Goal: Task Accomplishment & Management: Manage account settings

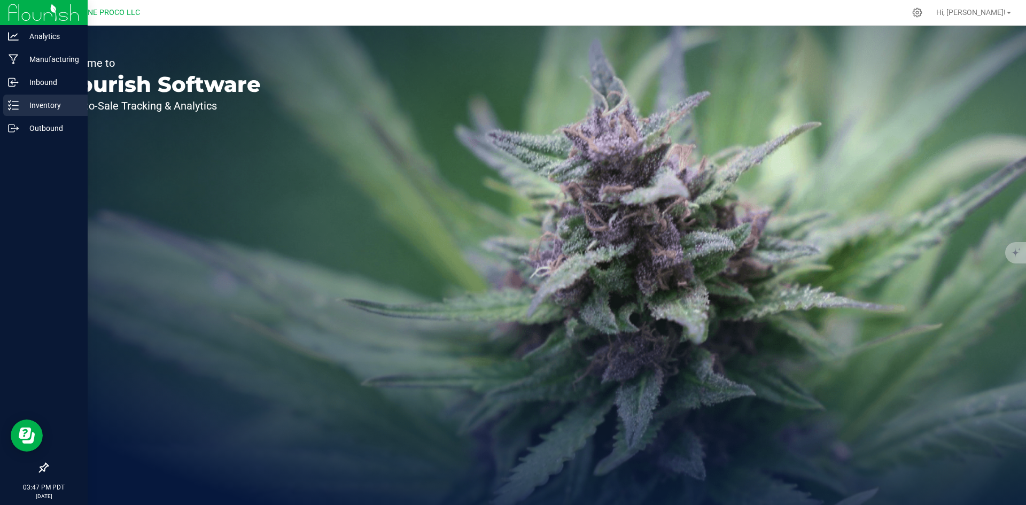
click at [20, 107] on p "Inventory" at bounding box center [51, 105] width 64 height 13
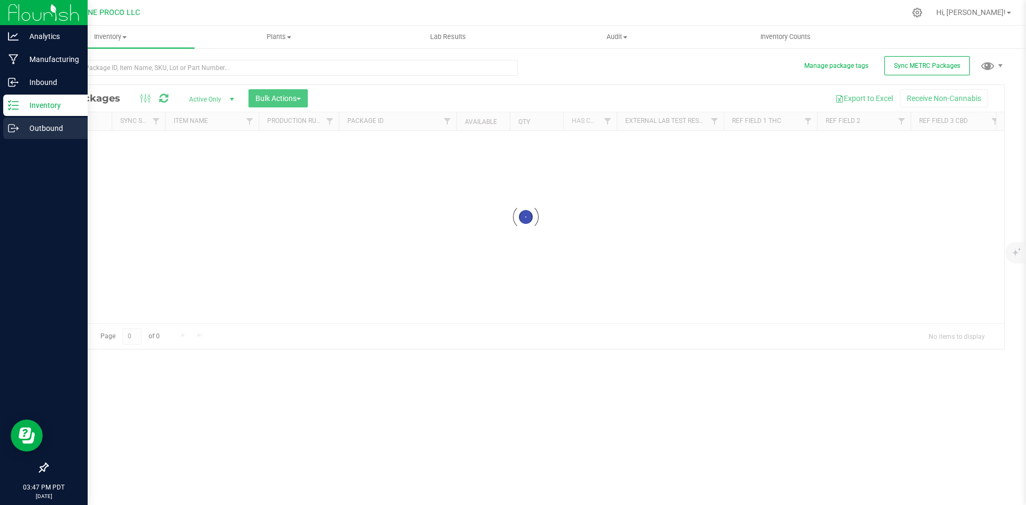
click at [37, 130] on p "Outbound" at bounding box center [51, 128] width 64 height 13
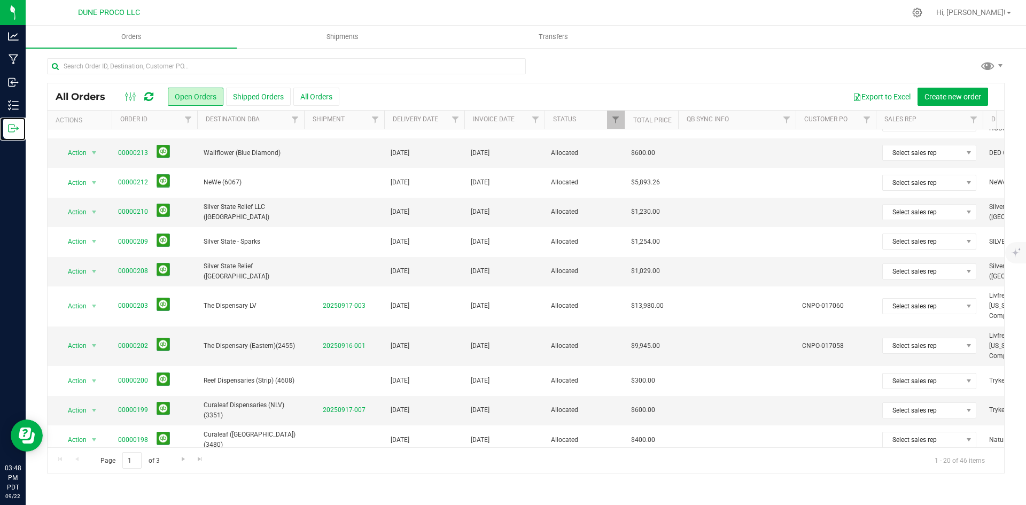
scroll to position [139, 0]
click at [140, 268] on link "00000208" at bounding box center [133, 271] width 30 height 10
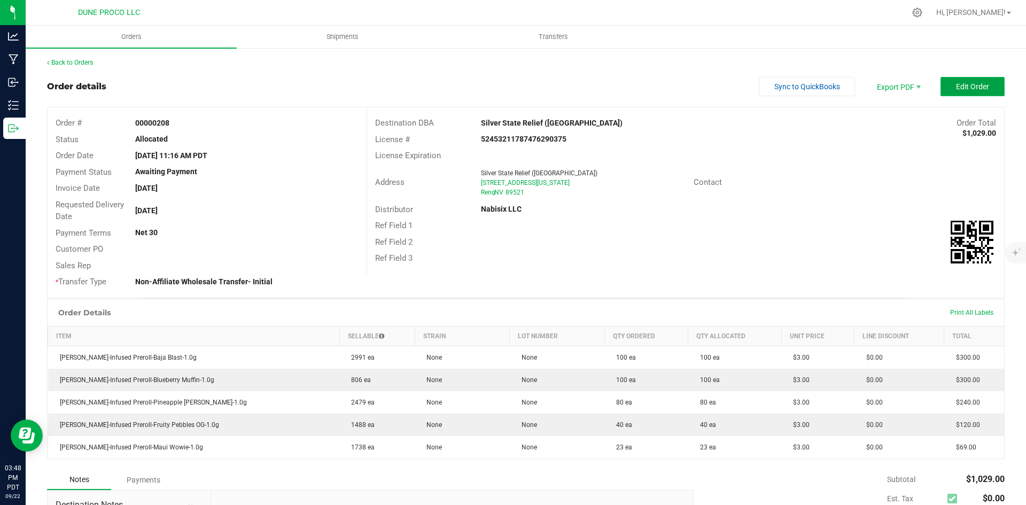
click at [953, 93] on button "Edit Order" at bounding box center [972, 86] width 64 height 19
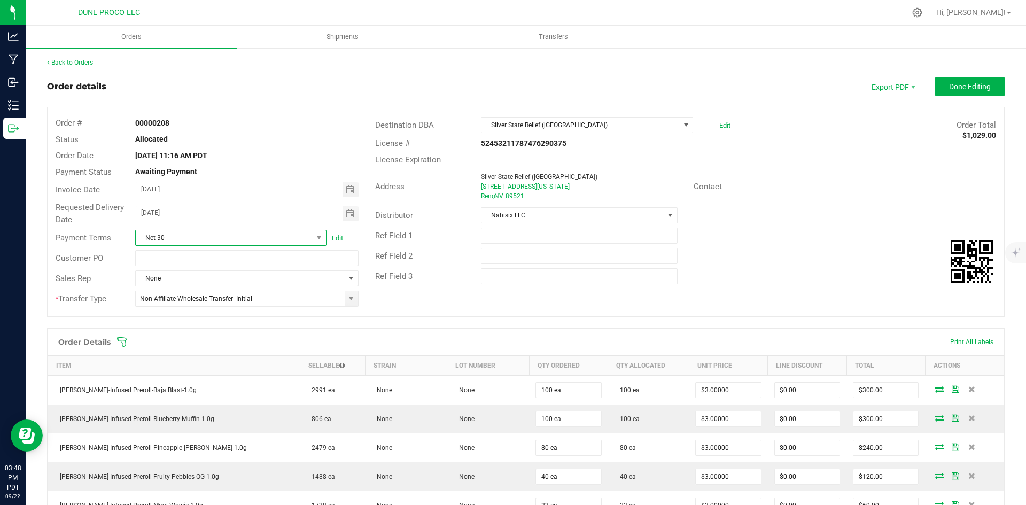
click at [233, 236] on span "Net 30" at bounding box center [224, 237] width 177 height 15
click at [191, 298] on li "Net 14" at bounding box center [229, 300] width 189 height 18
click at [949, 90] on span "Done Editing" at bounding box center [970, 86] width 42 height 9
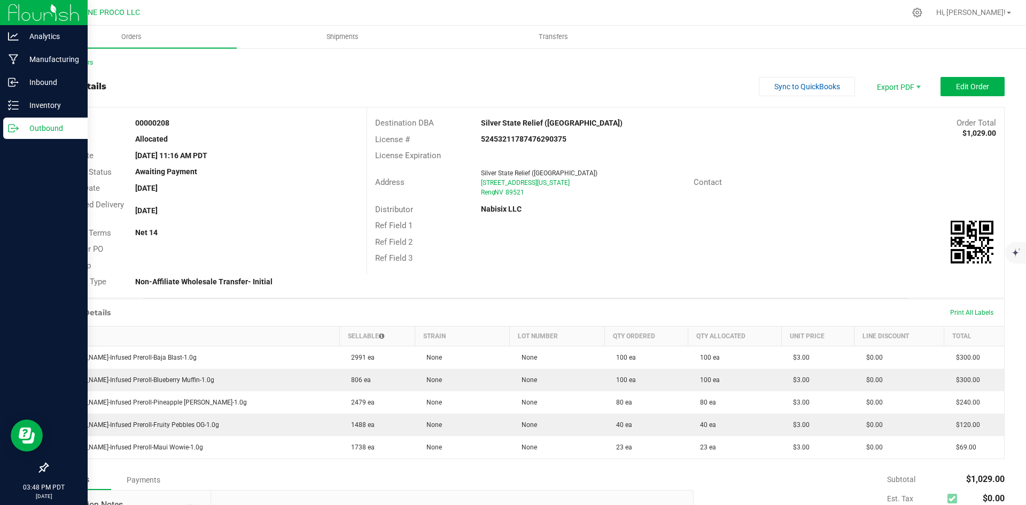
click at [12, 131] on icon at bounding box center [13, 128] width 11 height 11
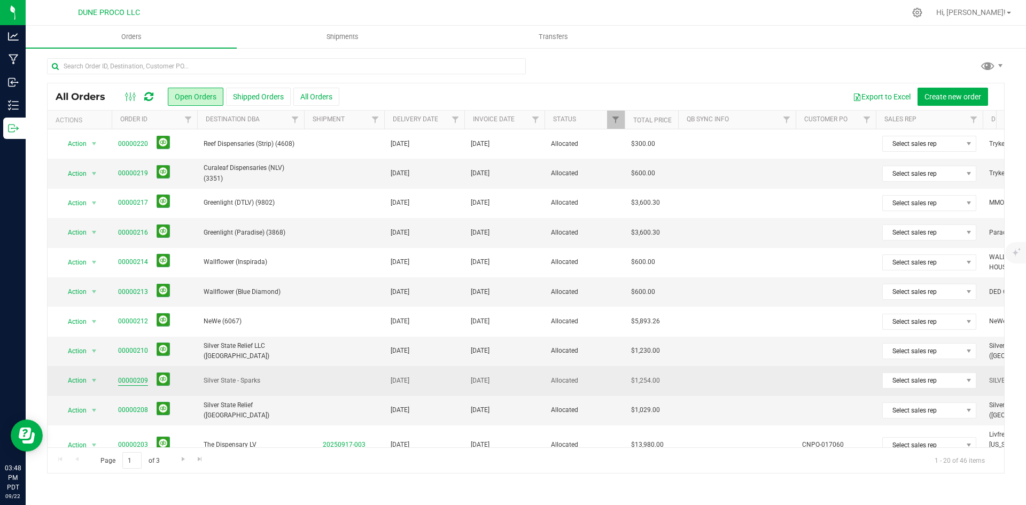
click at [127, 381] on link "00000209" at bounding box center [133, 381] width 30 height 10
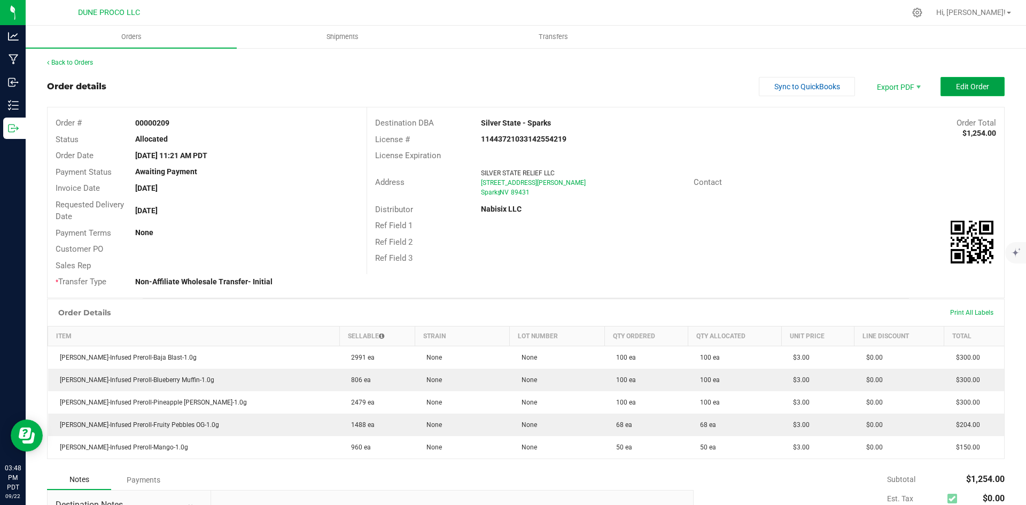
click at [968, 95] on button "Edit Order" at bounding box center [972, 86] width 64 height 19
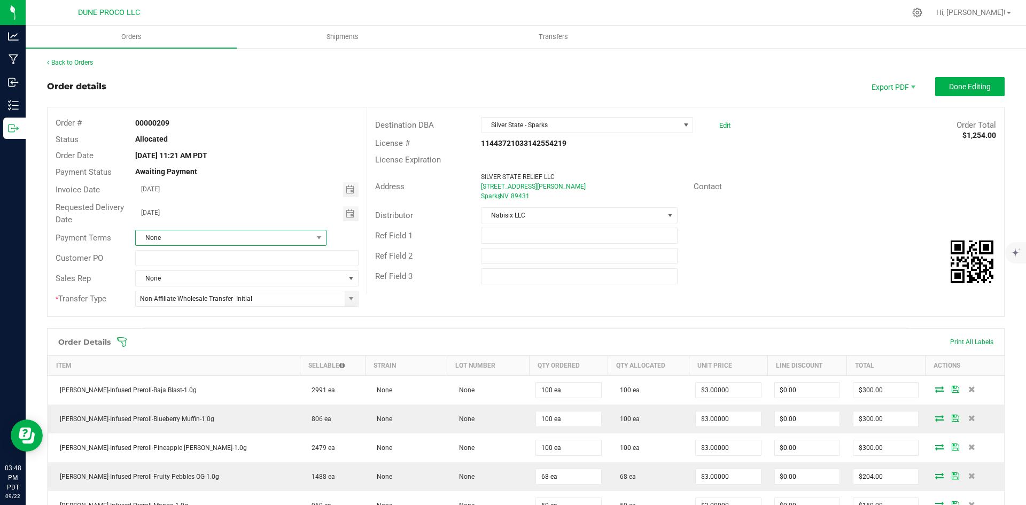
click at [193, 241] on span "None" at bounding box center [224, 237] width 177 height 15
click at [169, 341] on li "Net 7" at bounding box center [229, 336] width 189 height 18
click at [175, 241] on span "Net 7" at bounding box center [224, 237] width 177 height 15
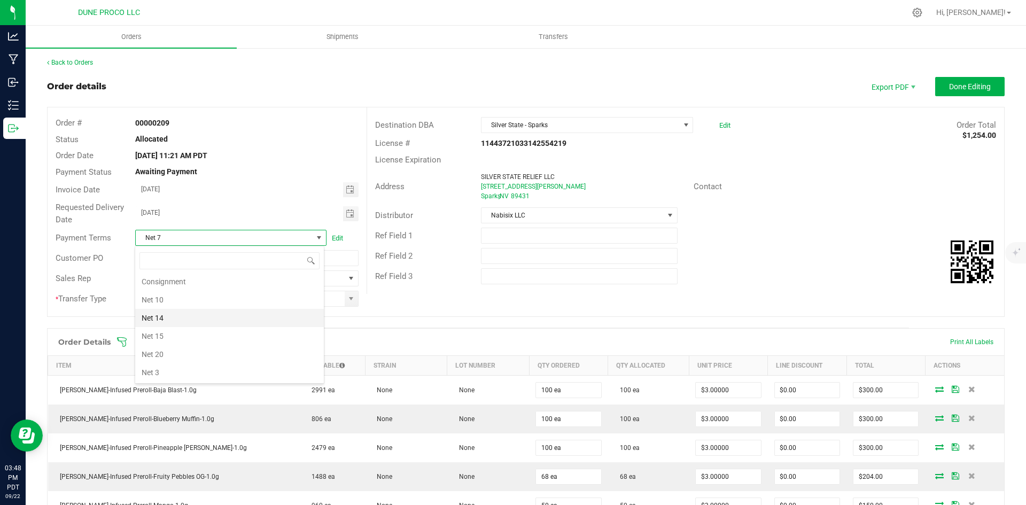
click at [169, 316] on li "Net 14" at bounding box center [229, 318] width 189 height 18
click at [971, 87] on span "Done Editing" at bounding box center [970, 86] width 42 height 9
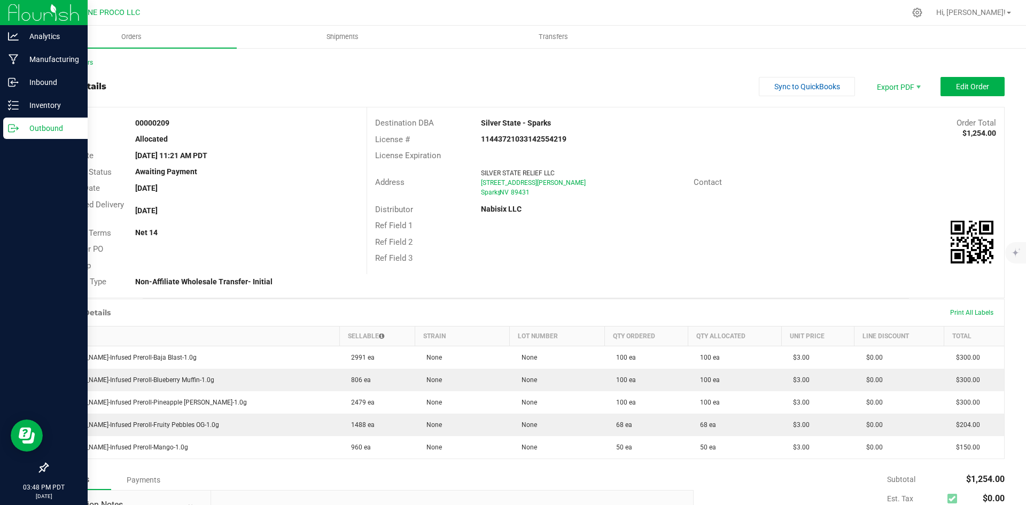
click at [11, 131] on icon at bounding box center [13, 128] width 11 height 11
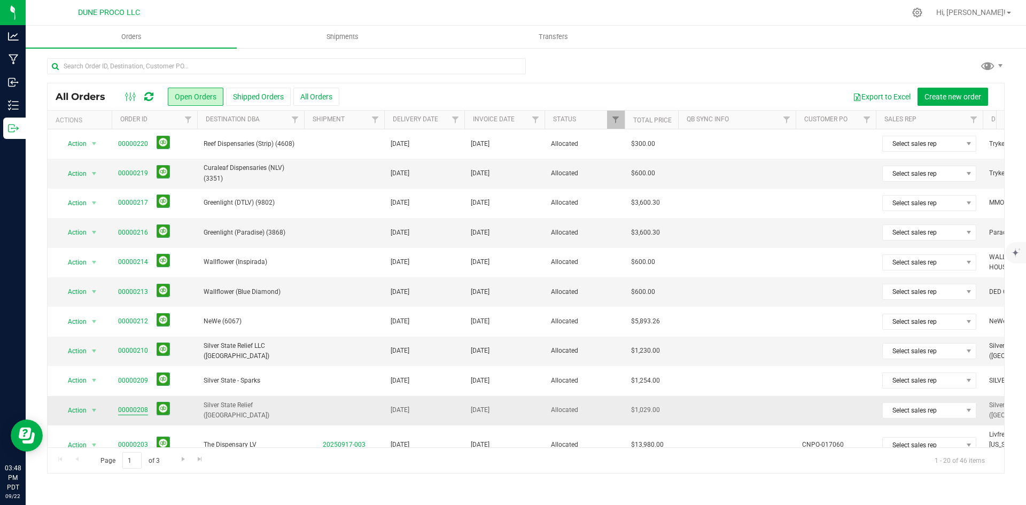
click at [126, 406] on link "00000208" at bounding box center [133, 410] width 30 height 10
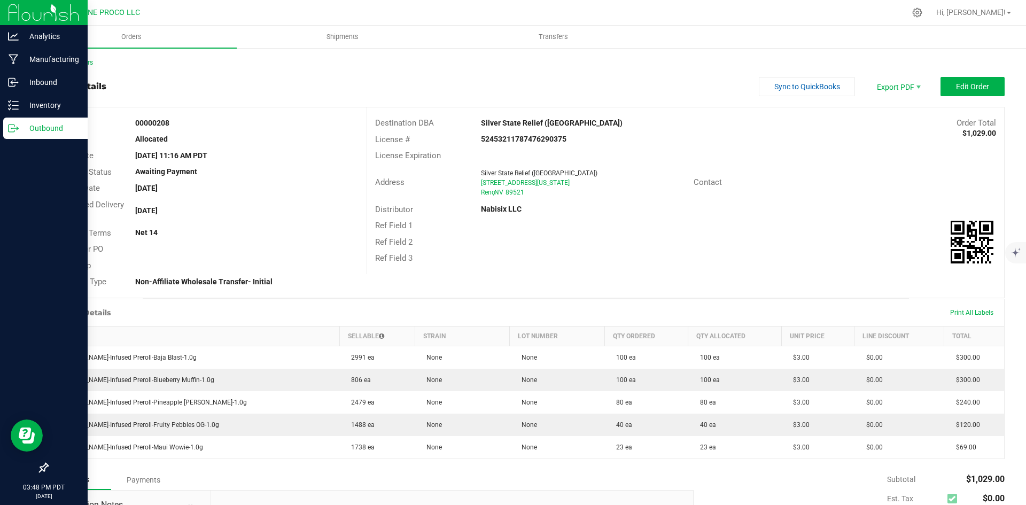
click at [13, 135] on div "Outbound" at bounding box center [45, 128] width 84 height 21
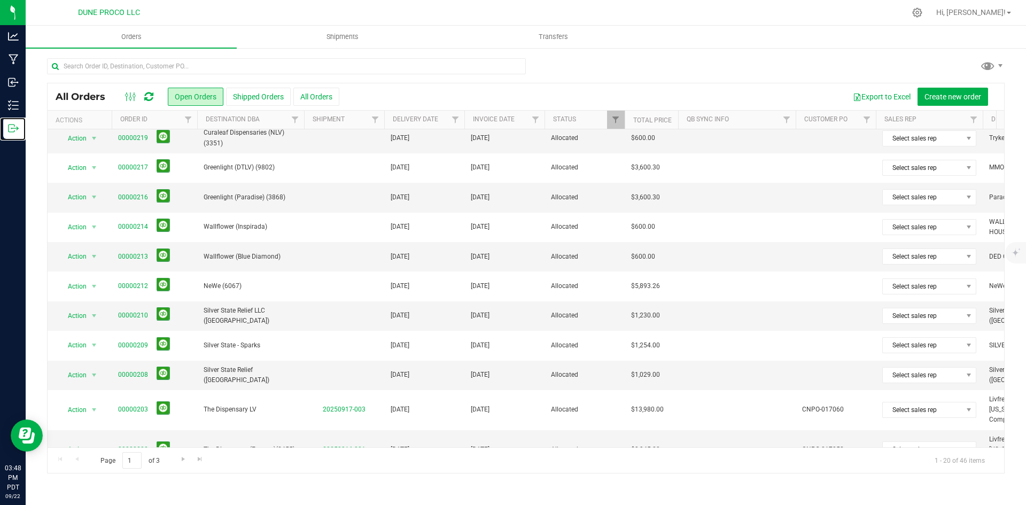
scroll to position [36, 0]
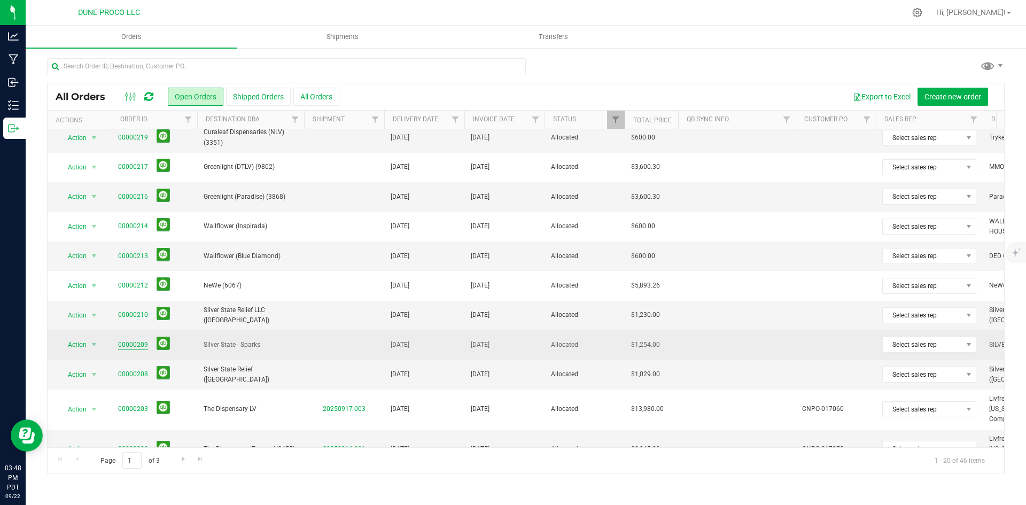
click at [124, 346] on link "00000209" at bounding box center [133, 345] width 30 height 10
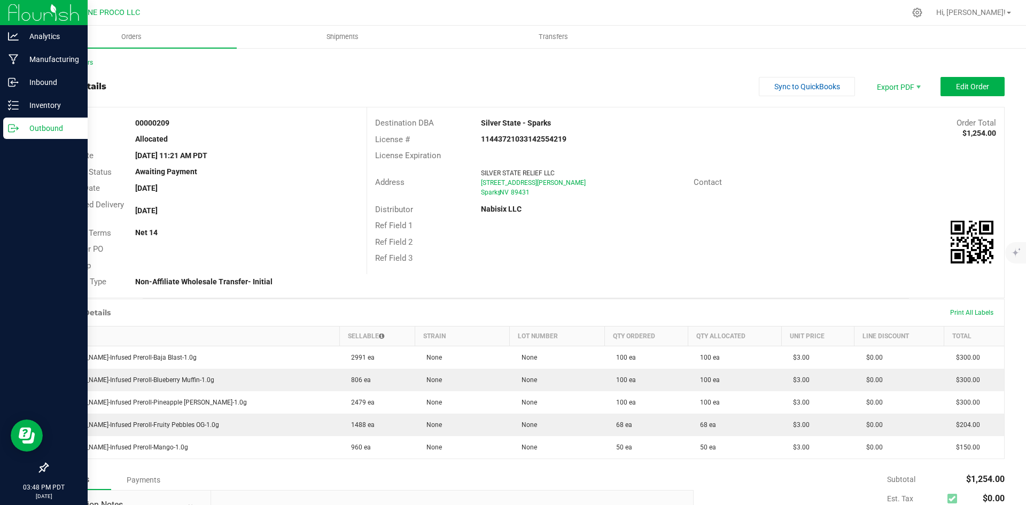
click at [17, 128] on line at bounding box center [15, 128] width 6 height 0
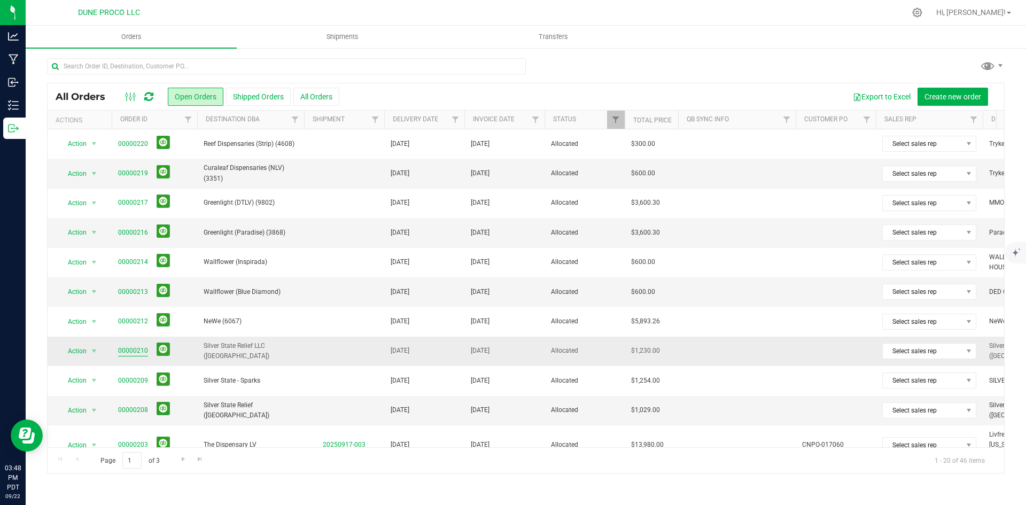
click at [142, 346] on link "00000210" at bounding box center [133, 351] width 30 height 10
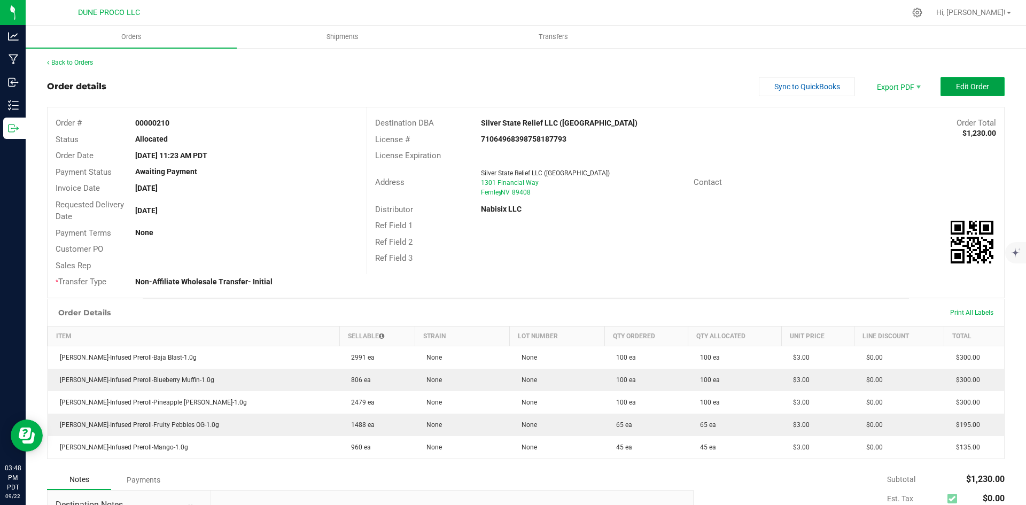
click at [958, 91] on button "Edit Order" at bounding box center [972, 86] width 64 height 19
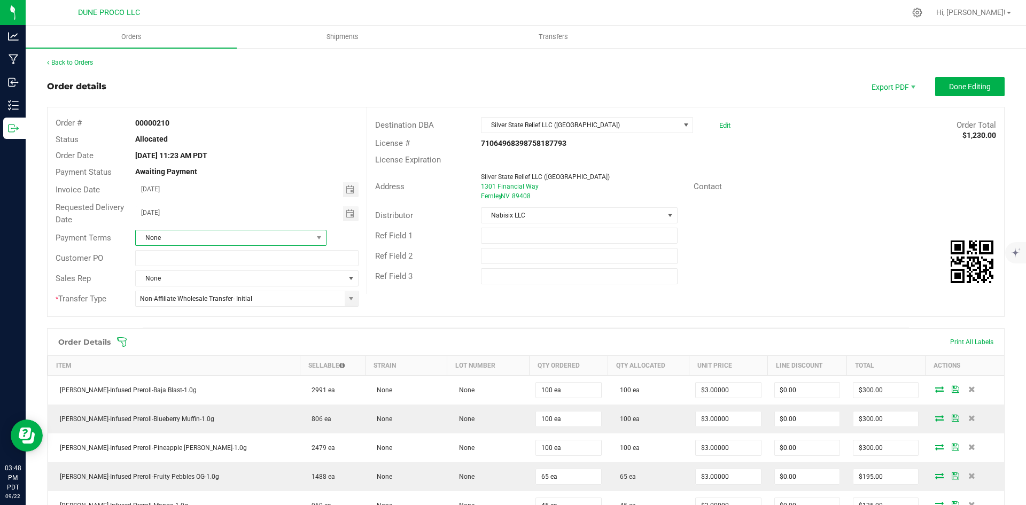
click at [237, 236] on span "None" at bounding box center [224, 237] width 177 height 15
click at [193, 284] on li "Net 14" at bounding box center [229, 284] width 189 height 18
click at [949, 84] on span "Done Editing" at bounding box center [970, 86] width 42 height 9
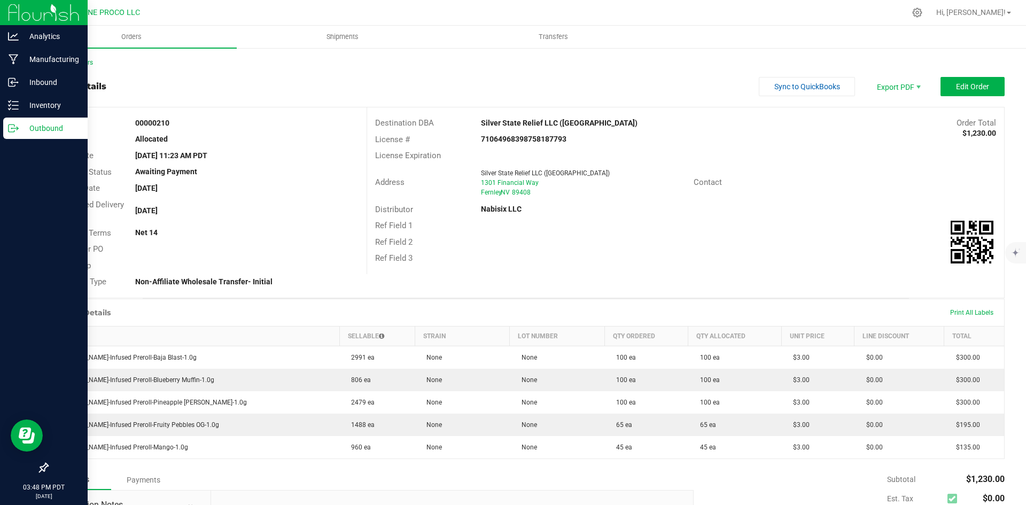
click at [19, 127] on p "Outbound" at bounding box center [51, 128] width 64 height 13
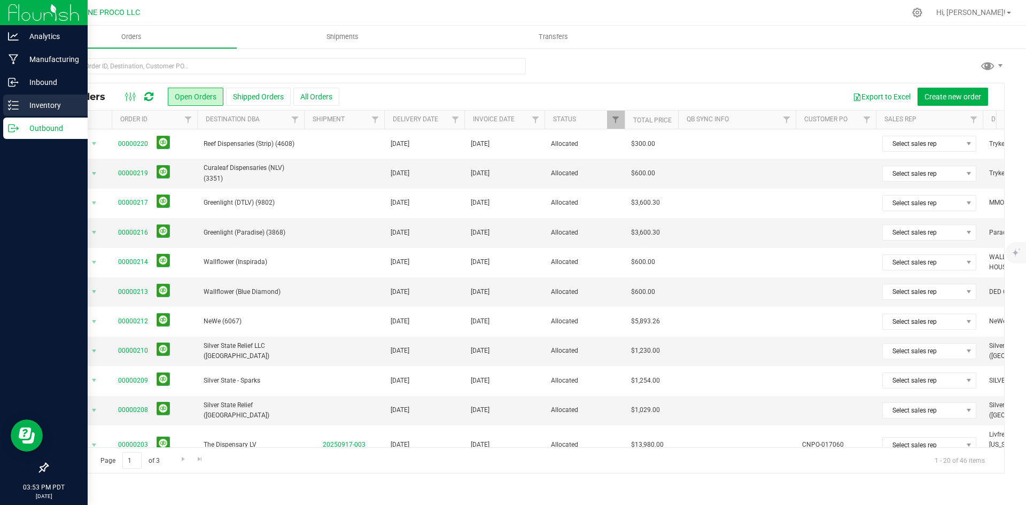
click at [17, 105] on icon at bounding box center [13, 105] width 11 height 11
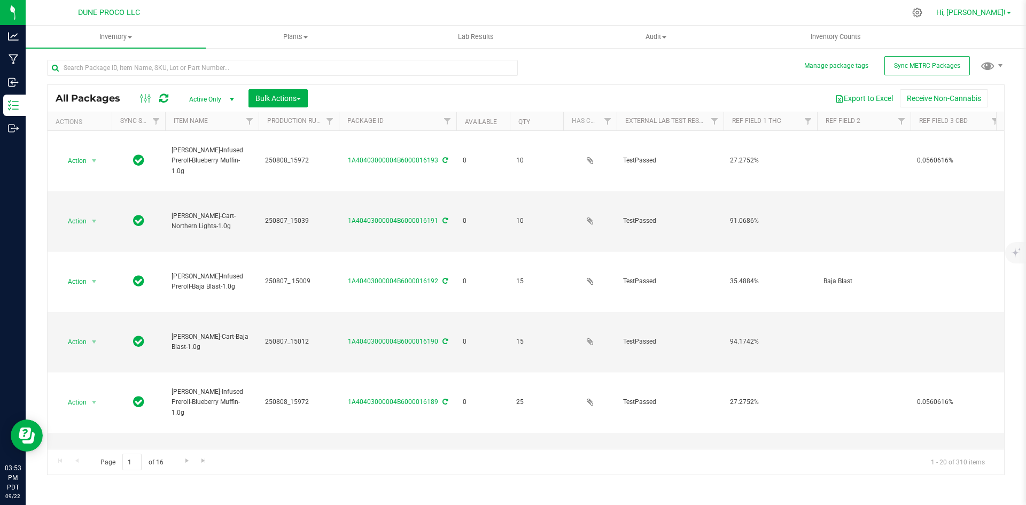
click at [980, 12] on span "Hi, [PERSON_NAME]!" at bounding box center [970, 12] width 69 height 9
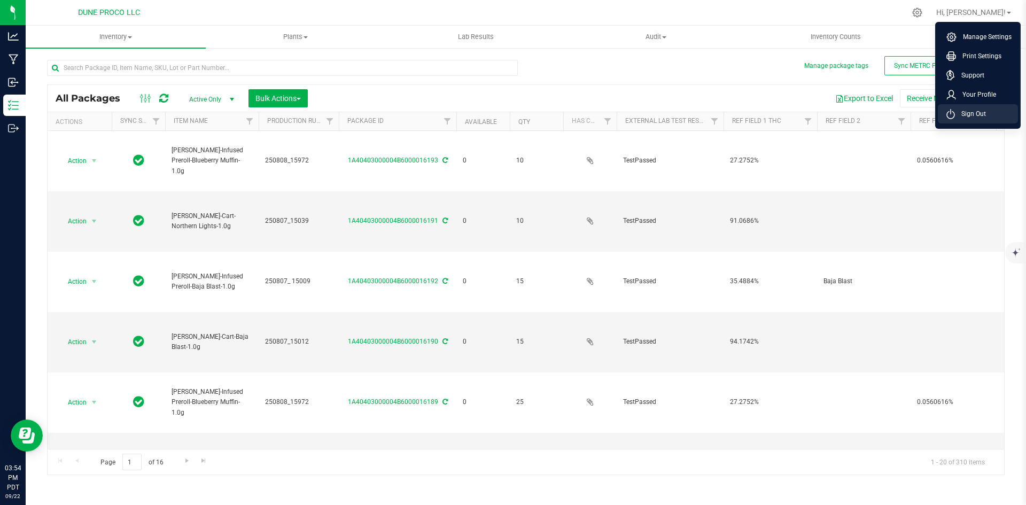
click at [961, 112] on span "Sign Out" at bounding box center [970, 113] width 31 height 11
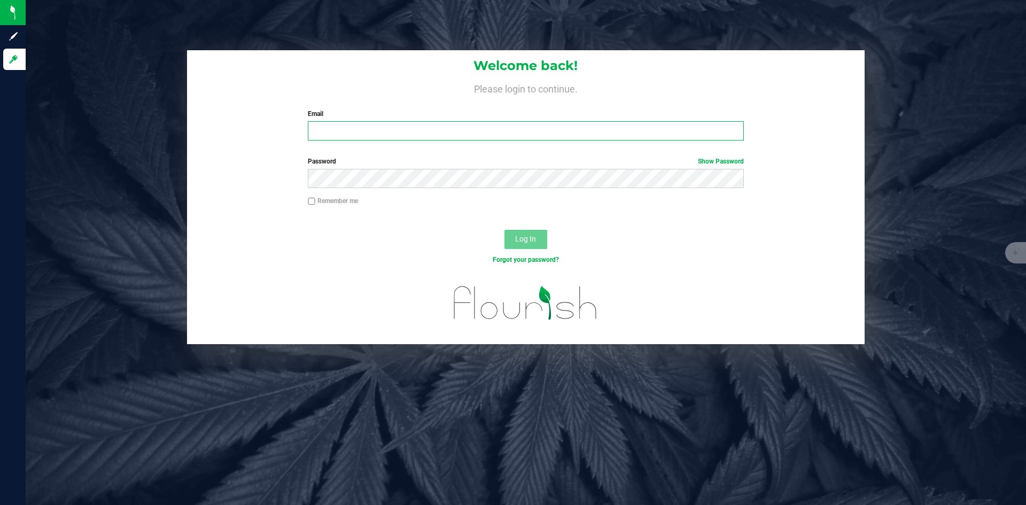
click at [430, 130] on input "Email" at bounding box center [525, 130] width 435 height 19
type input "[PERSON_NAME][EMAIL_ADDRESS][PERSON_NAME][DOMAIN_NAME]"
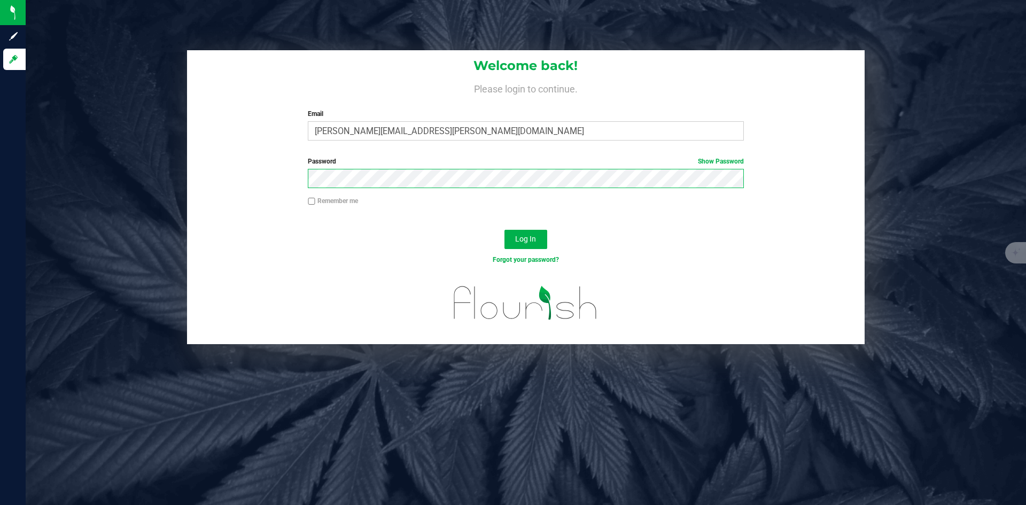
click at [504, 230] on button "Log In" at bounding box center [525, 239] width 43 height 19
